Goal: Information Seeking & Learning: Learn about a topic

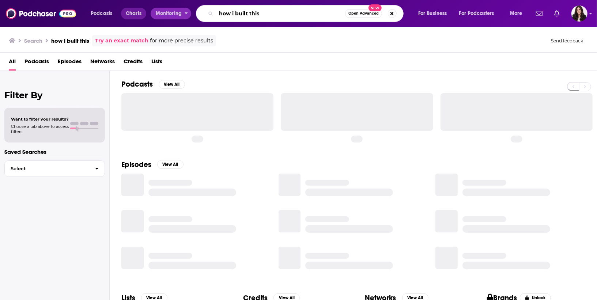
drag, startPoint x: 272, startPoint y: 15, endPoint x: 146, endPoint y: 15, distance: 125.4
click at [146, 15] on div "Podcasts Charts Monitoring how i built this Open Advanced New For Business For …" at bounding box center [308, 13] width 444 height 17
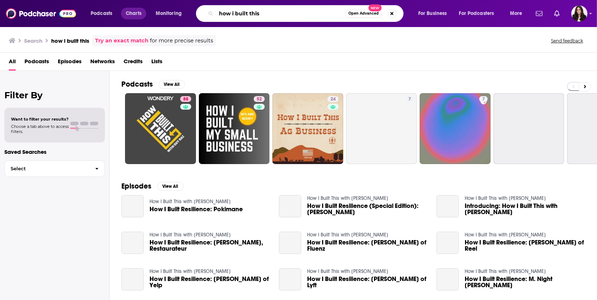
paste input "[PERSON_NAME] Inner Circle Podcast"
type input "[PERSON_NAME] Inner Circle Podcast"
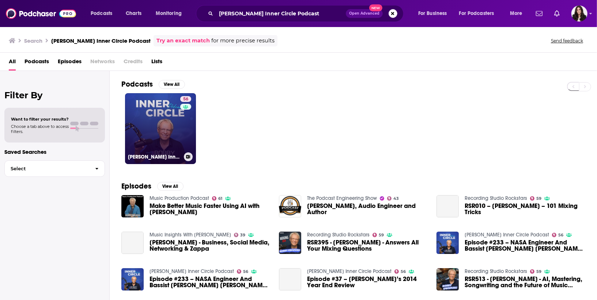
click at [166, 124] on link "56 [PERSON_NAME] Inner Circle Podcast" at bounding box center [160, 128] width 71 height 71
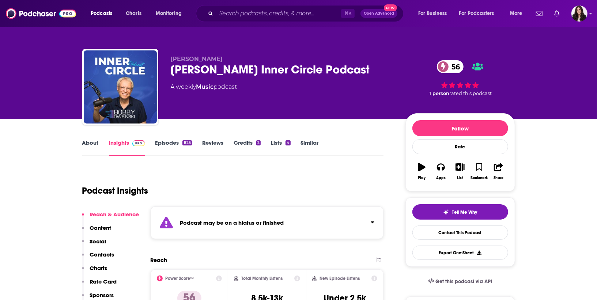
click at [172, 142] on link "Episodes 825" at bounding box center [173, 147] width 37 height 17
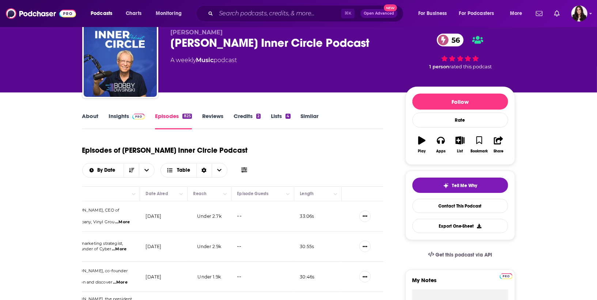
scroll to position [19, 0]
